Goal: Answer question/provide support

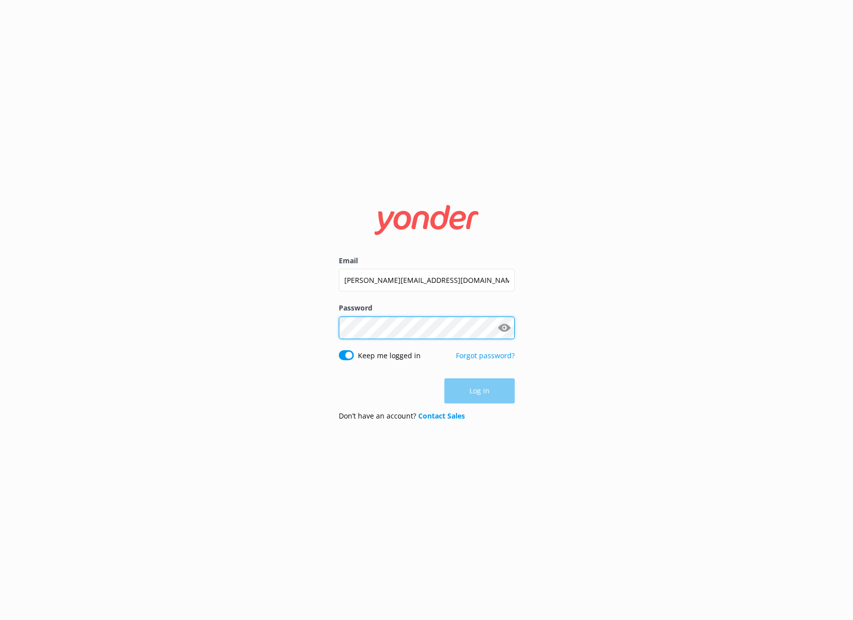
click at [479, 391] on button "Log in" at bounding box center [479, 390] width 70 height 25
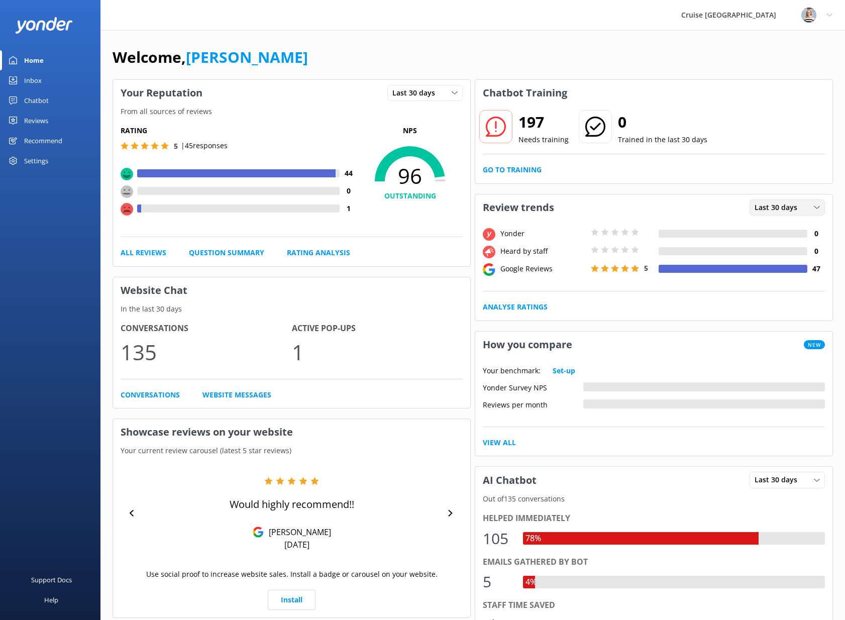
click at [777, 207] on span "Last 30 days" at bounding box center [779, 207] width 49 height 11
click at [777, 208] on span "Last 30 days" at bounding box center [779, 207] width 49 height 11
click at [40, 100] on div "Chatbot" at bounding box center [36, 100] width 25 height 20
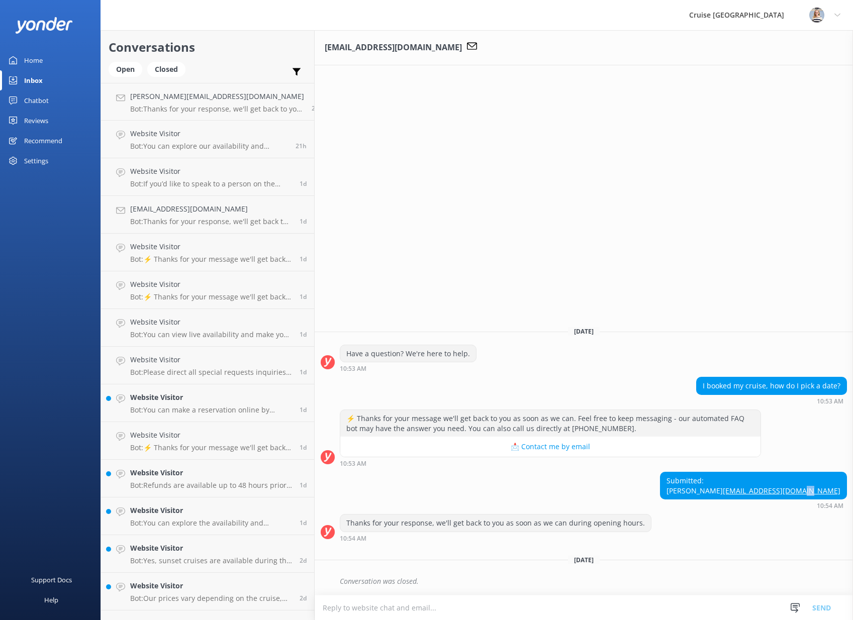
drag, startPoint x: 843, startPoint y: 493, endPoint x: 828, endPoint y: 493, distance: 15.1
click at [828, 493] on div "Submitted: Greg Bonilla Greglbonilla@gmail.com" at bounding box center [753, 485] width 186 height 27
click at [815, 494] on link "Greglbonilla@gmail.com" at bounding box center [782, 491] width 118 height 10
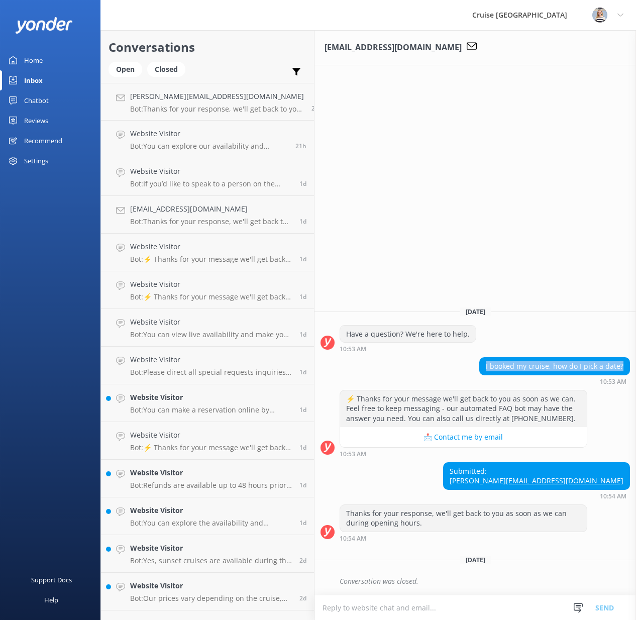
drag, startPoint x: 490, startPoint y: 362, endPoint x: 632, endPoint y: 359, distance: 141.7
click at [632, 359] on div "I booked my cruise, how do I pick a date? 10:53 AM" at bounding box center [476, 371] width 322 height 28
copy div "I booked my cruise, how do I pick a date?"
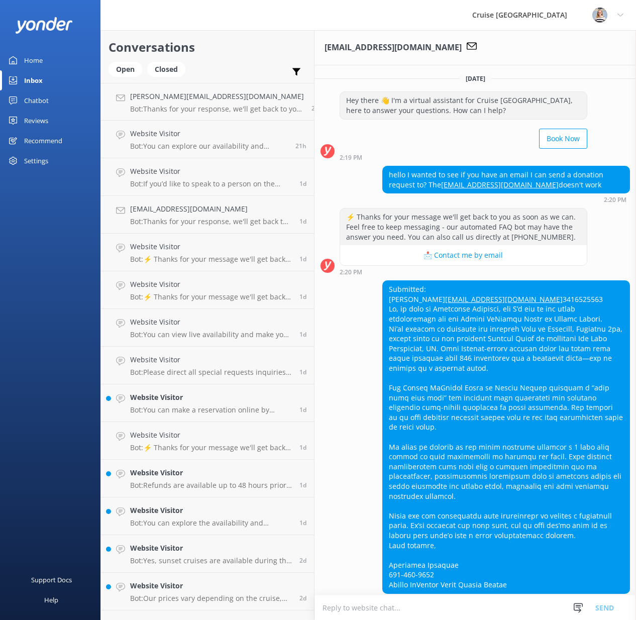
scroll to position [91, 0]
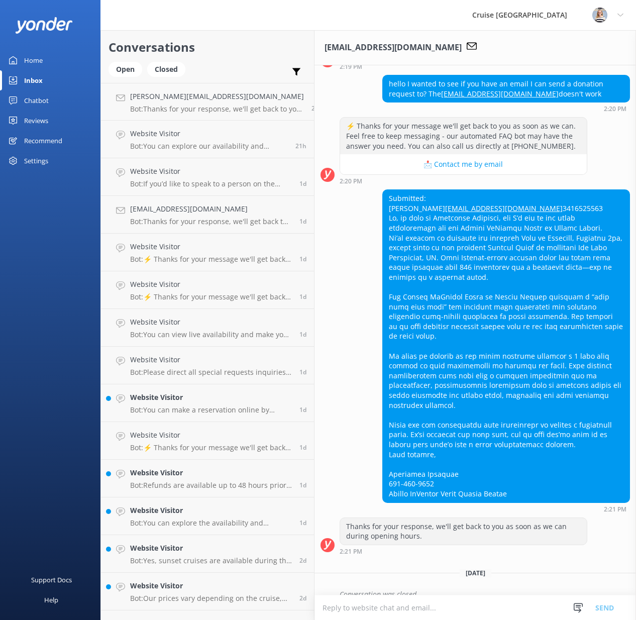
click at [362, 609] on textarea at bounding box center [476, 607] width 322 height 25
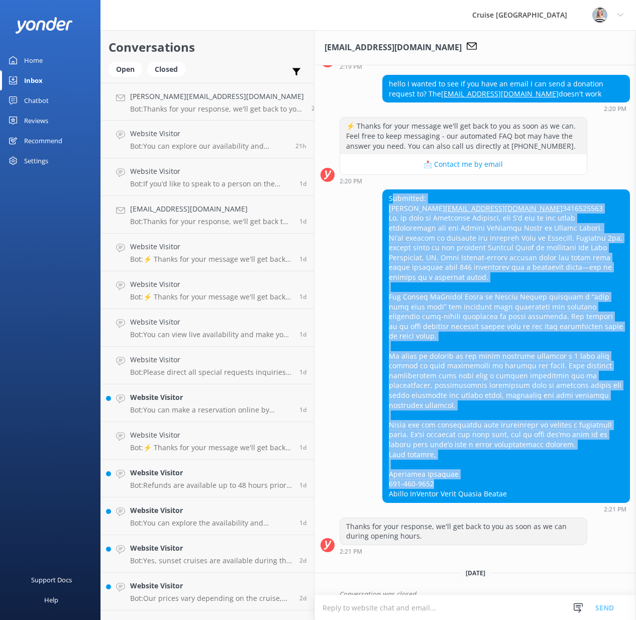
drag, startPoint x: 379, startPoint y: 195, endPoint x: 563, endPoint y: 475, distance: 334.9
click at [563, 475] on div "Submitted: Stephanie Pecoraro SPecoraro@rmhcsc.org" at bounding box center [506, 346] width 247 height 312
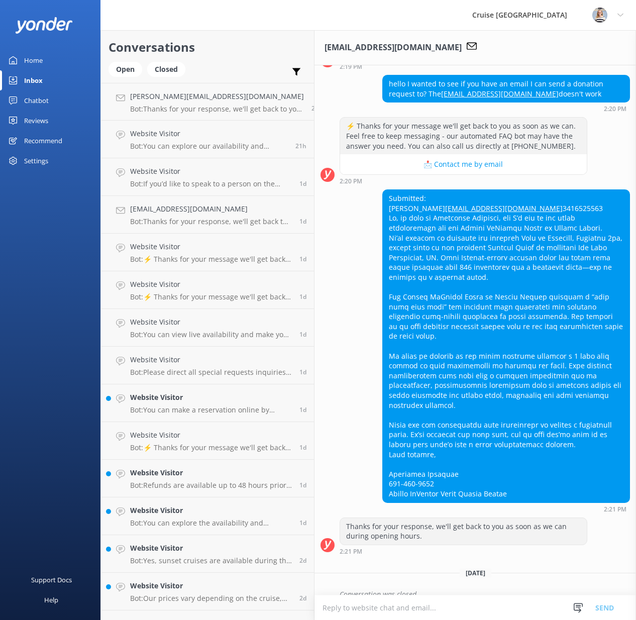
drag, startPoint x: 518, startPoint y: 479, endPoint x: 363, endPoint y: 191, distance: 326.9
click at [363, 191] on div "Submitted: Stephanie Pecoraro SPecoraro@rmhcsc.org 2:21 PM" at bounding box center [476, 350] width 322 height 323
copy div "Submitted: Stephanie Pecoraro SPecoraro@rmhcsc.org 7146393600 Hi, my name is St…"
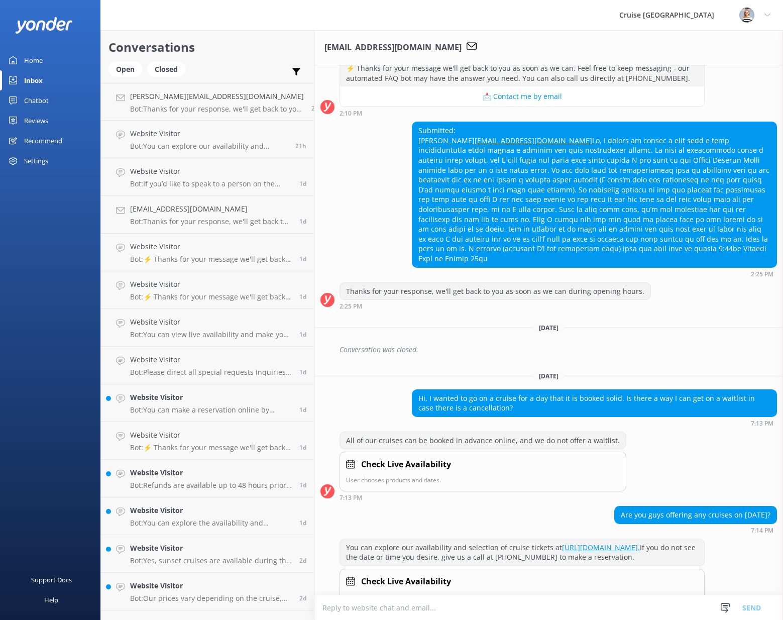
scroll to position [477, 0]
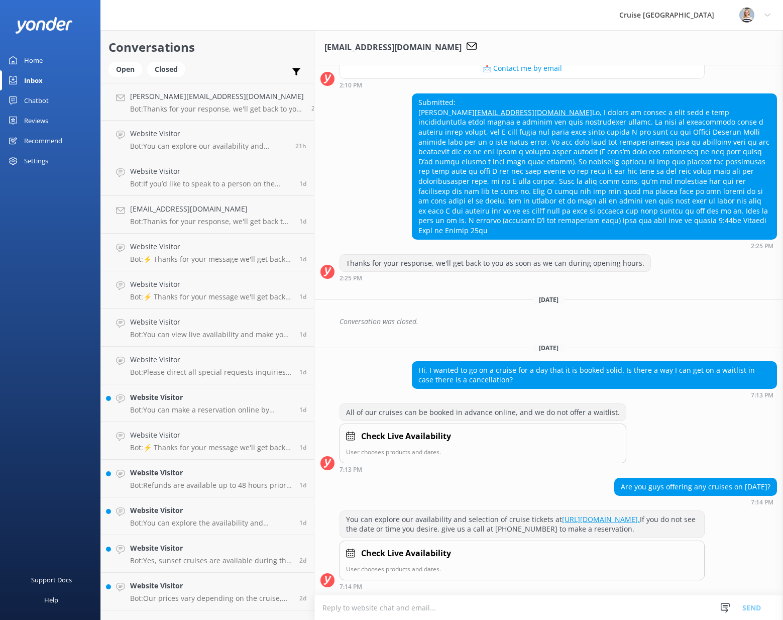
drag, startPoint x: 462, startPoint y: 226, endPoint x: 396, endPoint y: 102, distance: 140.3
click at [396, 102] on div "Submitted: Sam sqadri950@gmail.com 2:25 PM" at bounding box center [549, 170] width 469 height 155
copy div "Sam sqadri950@gmail.com Hi, I wanted to report a call from a rude representativ…"
